Goal: Information Seeking & Learning: Learn about a topic

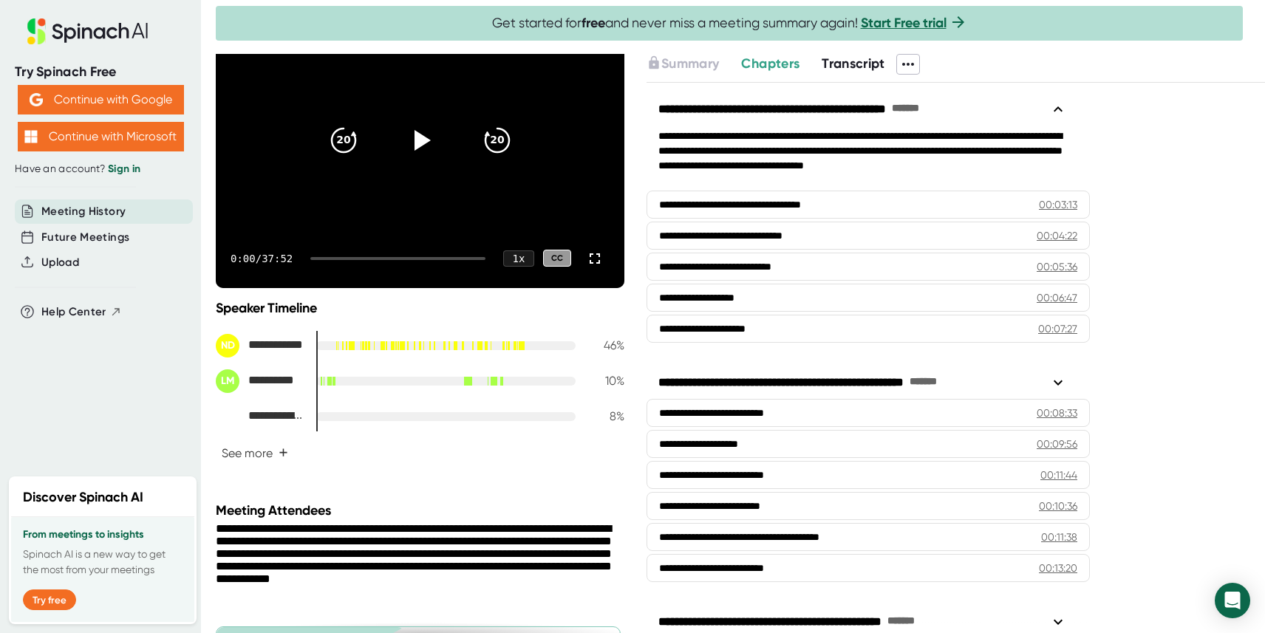
scroll to position [265, 0]
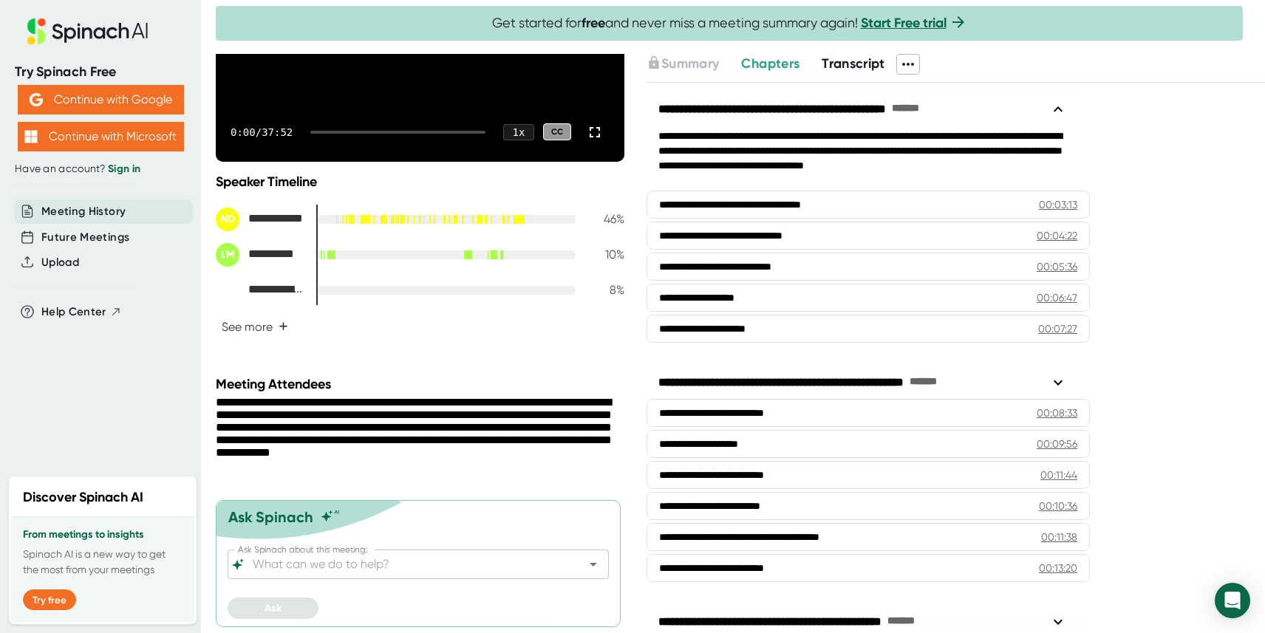
click at [863, 61] on span "Transcript" at bounding box center [854, 63] width 64 height 16
